Goal: Task Accomplishment & Management: Manage account settings

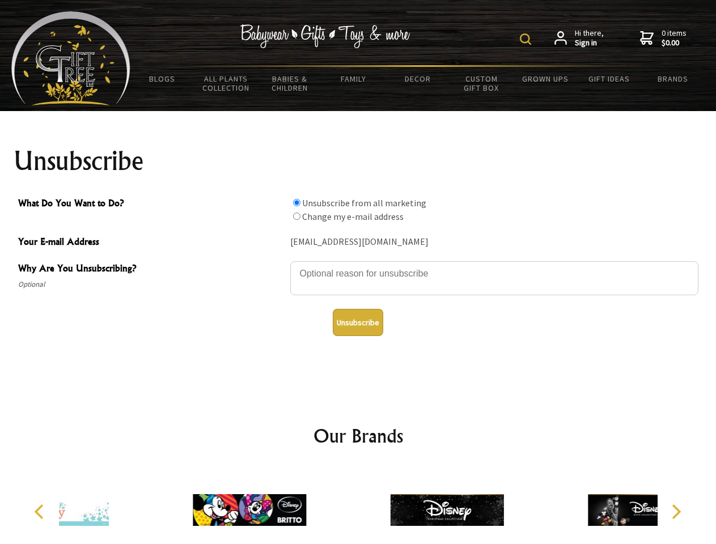
click at [527, 39] on img at bounding box center [525, 38] width 11 height 11
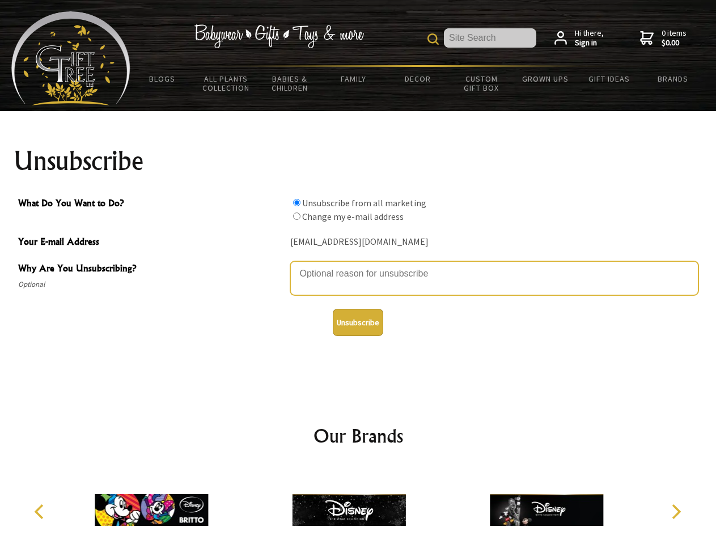
click at [358, 265] on textarea "Why Are You Unsubscribing?" at bounding box center [494, 278] width 408 height 34
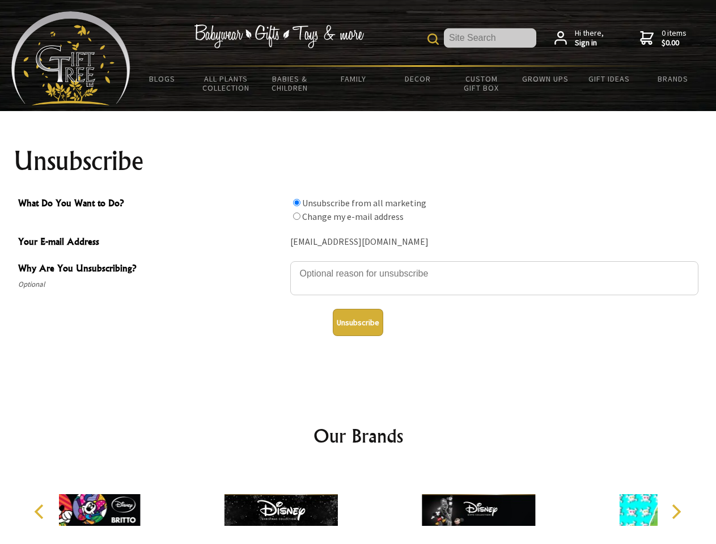
click at [297, 202] on input "What Do You Want to Do?" at bounding box center [296, 202] width 7 height 7
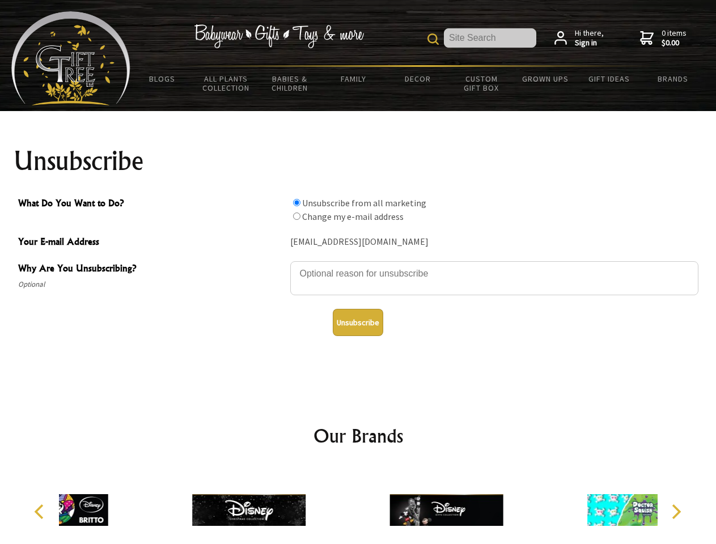
click at [297, 216] on input "What Do You Want to Do?" at bounding box center [296, 216] width 7 height 7
radio input "true"
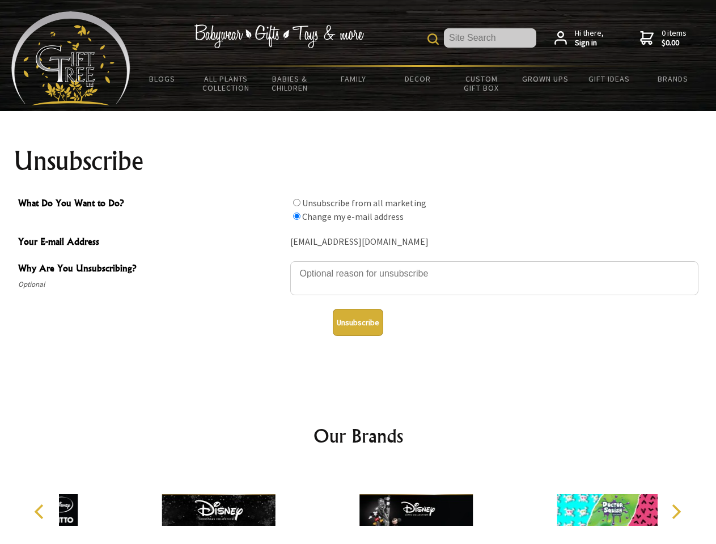
click at [358, 323] on button "Unsubscribe" at bounding box center [358, 322] width 50 height 27
click at [360, 506] on img at bounding box center [416, 510] width 113 height 85
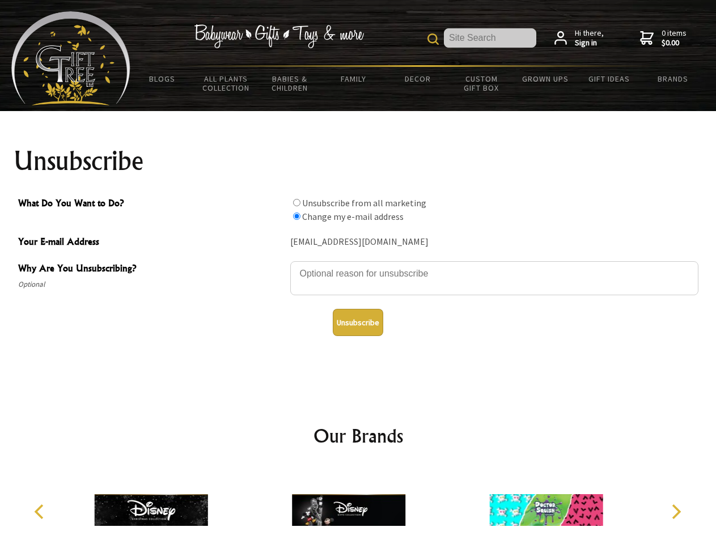
click at [41, 512] on icon "Previous" at bounding box center [40, 512] width 15 height 15
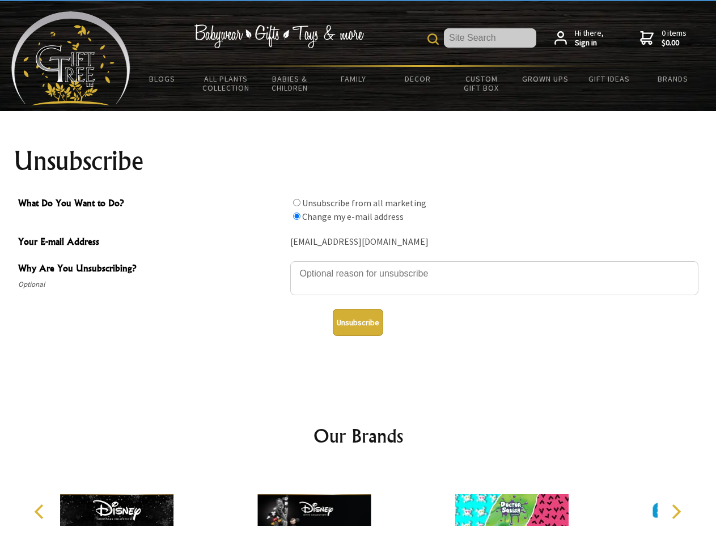
click at [676, 512] on icon "Next" at bounding box center [675, 512] width 15 height 15
